Goal: Find specific page/section: Find specific page/section

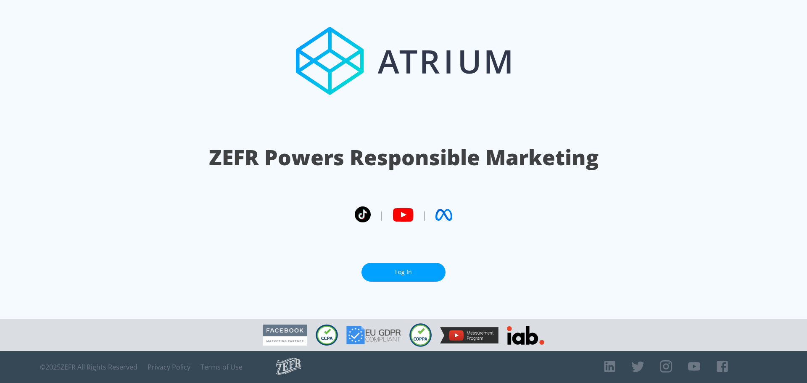
click at [405, 274] on link "Log In" at bounding box center [403, 272] width 84 height 19
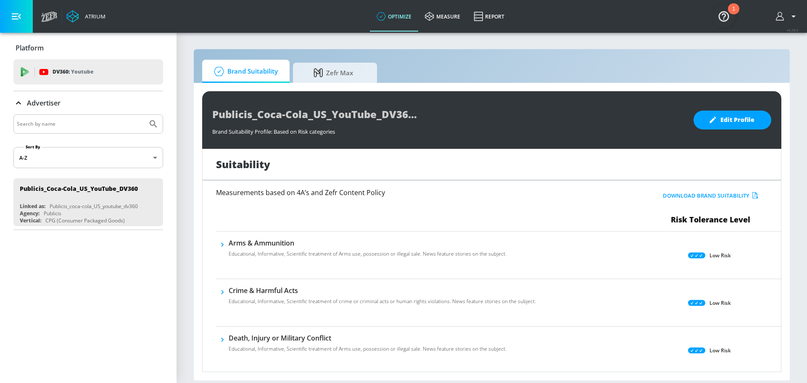
click at [80, 124] on input "Search by name" at bounding box center [80, 123] width 127 height 11
click at [492, 18] on link "Report" at bounding box center [489, 16] width 44 height 30
click at [476, 27] on link "Report" at bounding box center [489, 16] width 44 height 30
click at [488, 22] on link "Report" at bounding box center [489, 16] width 44 height 30
